Goal: Find specific page/section: Find specific page/section

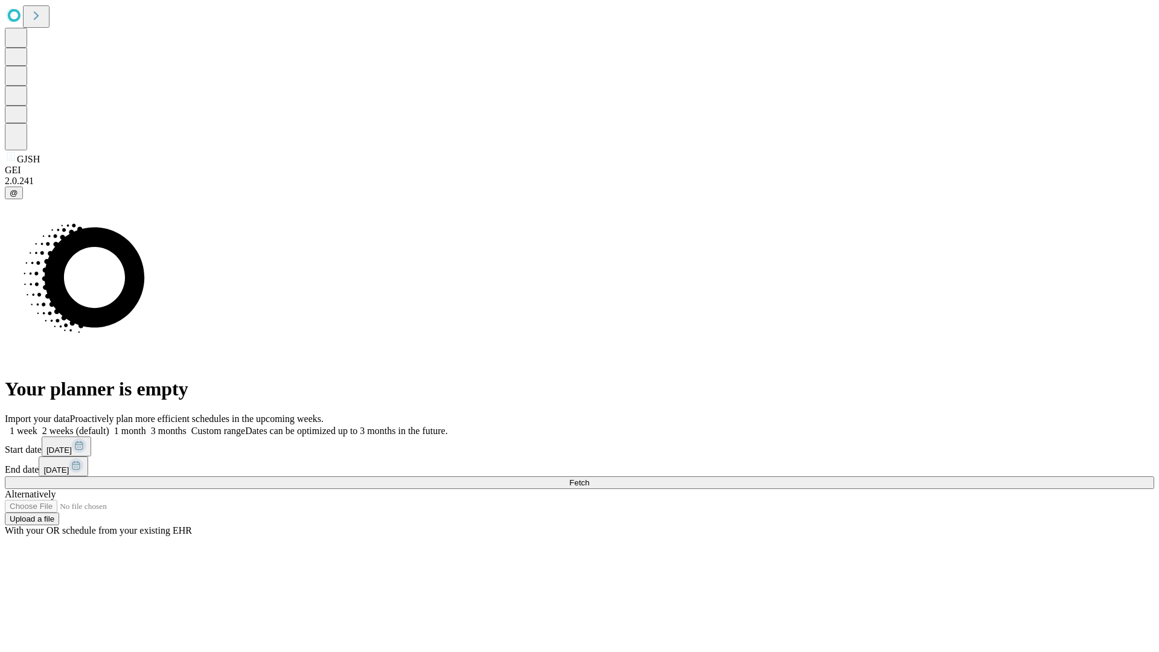
click at [589, 478] on span "Fetch" at bounding box center [579, 482] width 20 height 9
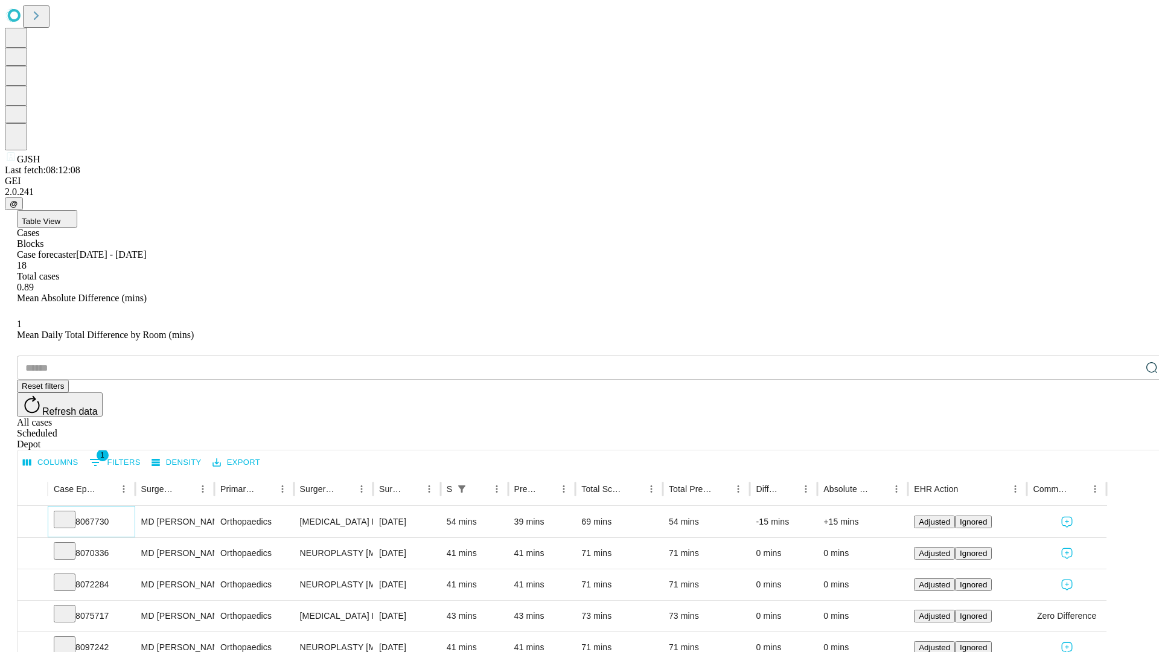
click at [71, 512] on icon at bounding box center [65, 518] width 12 height 12
